Goal: Contribute content: Contribute content

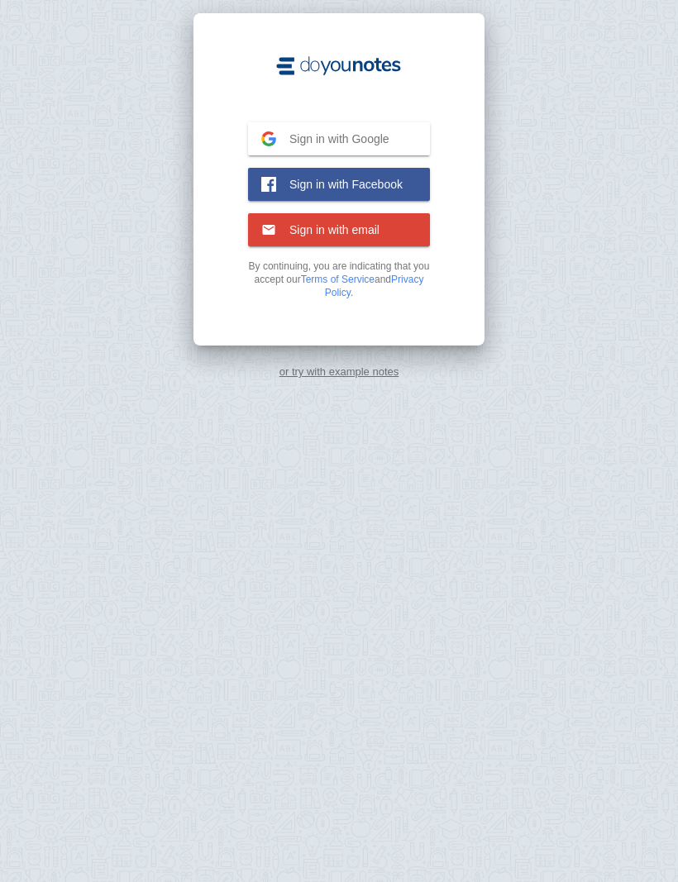
click at [274, 136] on img at bounding box center [268, 138] width 15 height 15
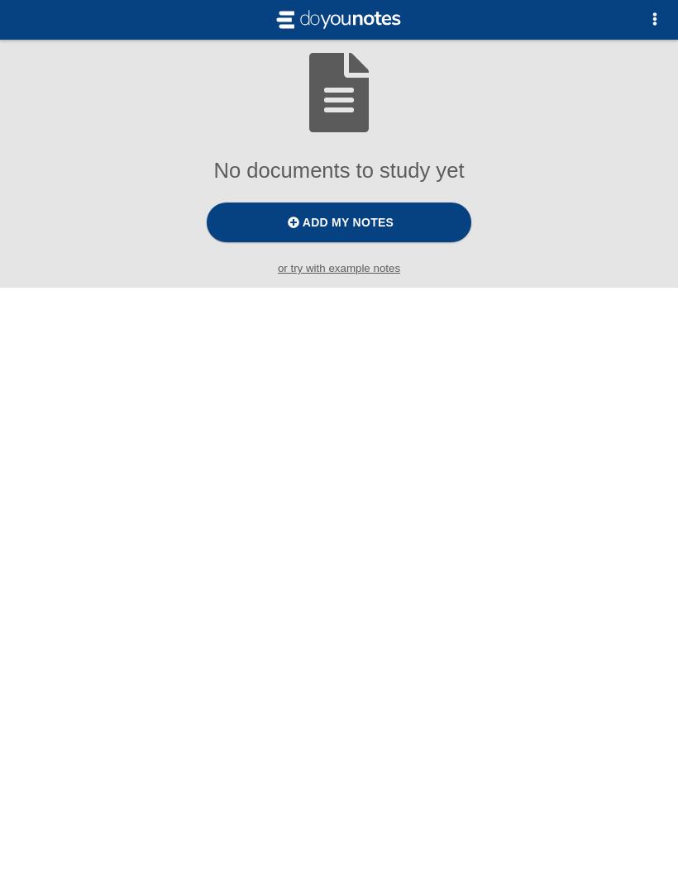
click at [650, 25] on span "button" at bounding box center [654, 18] width 13 height 13
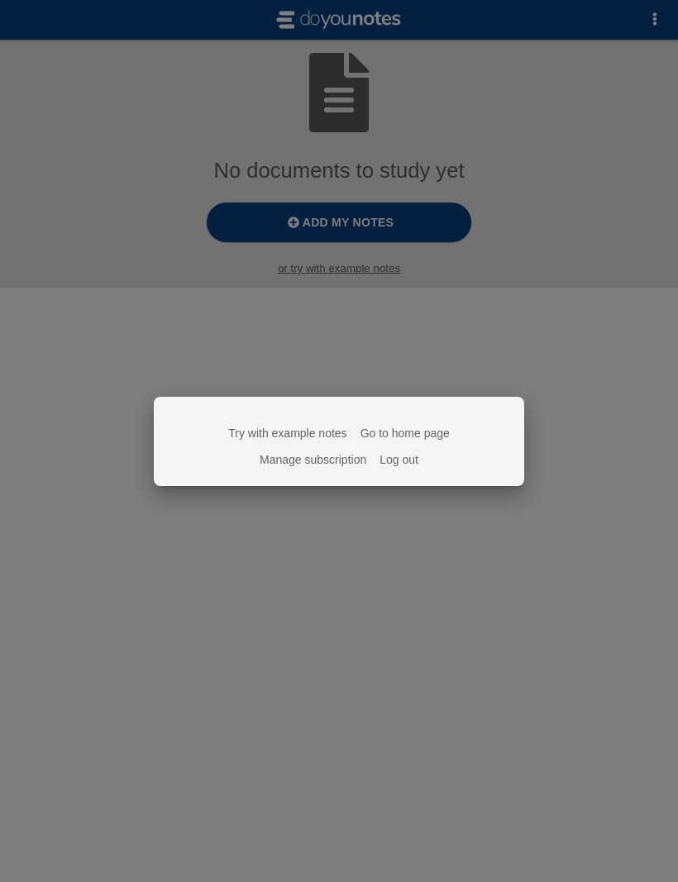
click at [168, 346] on div at bounding box center [339, 441] width 678 height 882
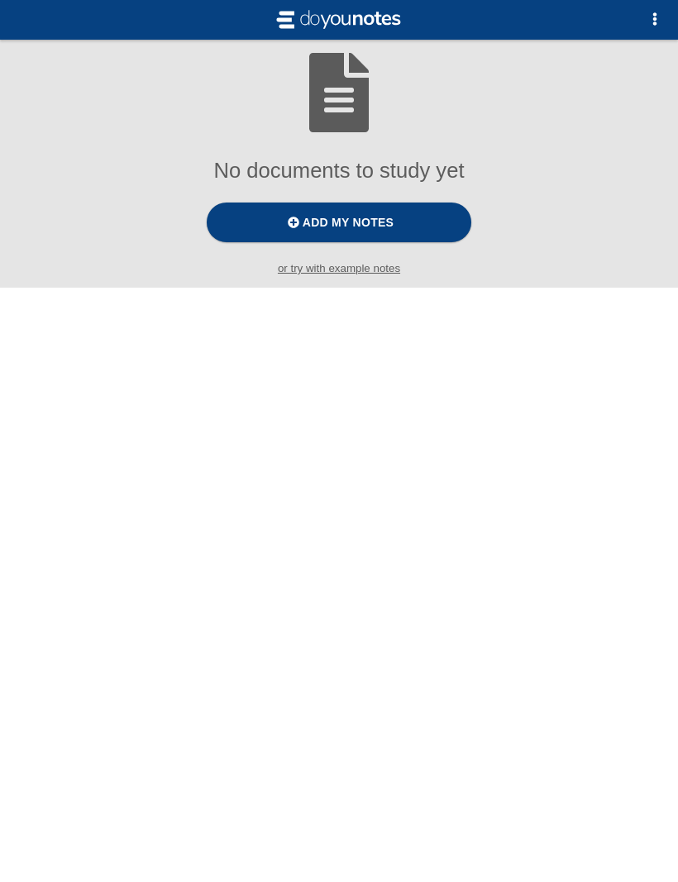
click at [274, 242] on label "Add my notes" at bounding box center [339, 222] width 264 height 40
click at [0, 0] on input "Add my notes" at bounding box center [0, 0] width 0 height 0
click at [268, 217] on label "Add my notes" at bounding box center [339, 222] width 264 height 40
click at [0, 0] on input "Add my notes" at bounding box center [0, 0] width 0 height 0
